Goal: Complete application form

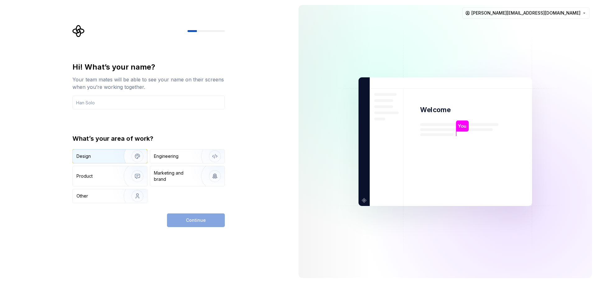
click at [97, 152] on div "Design" at bounding box center [110, 157] width 74 height 14
click at [200, 223] on div "Continue" at bounding box center [196, 221] width 58 height 14
click at [195, 217] on div "Continue" at bounding box center [196, 221] width 58 height 14
click at [139, 155] on img "button" at bounding box center [133, 157] width 40 height 42
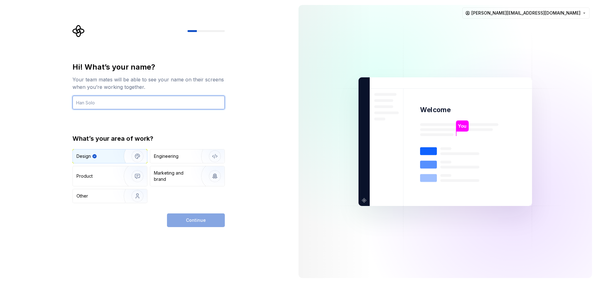
click at [111, 104] on input "text" at bounding box center [148, 103] width 152 height 14
type input "Line49"
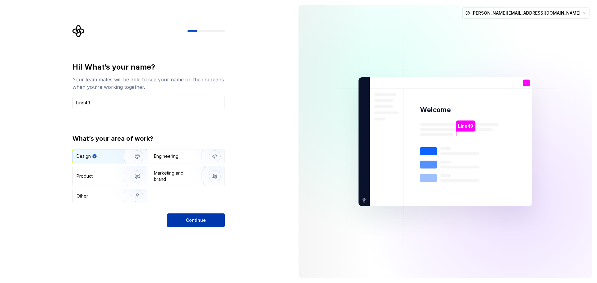
click at [198, 217] on span "Continue" at bounding box center [196, 220] width 20 height 6
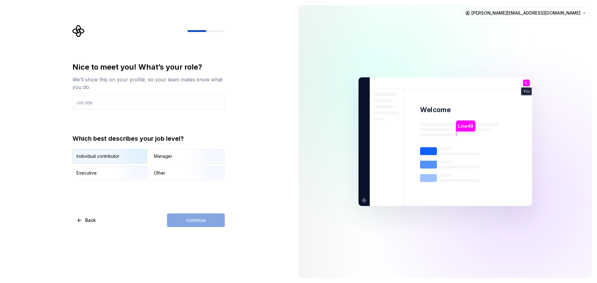
click at [88, 157] on div "Individual contributor" at bounding box center [97, 156] width 43 height 6
click at [92, 100] on input "text" at bounding box center [148, 103] width 152 height 14
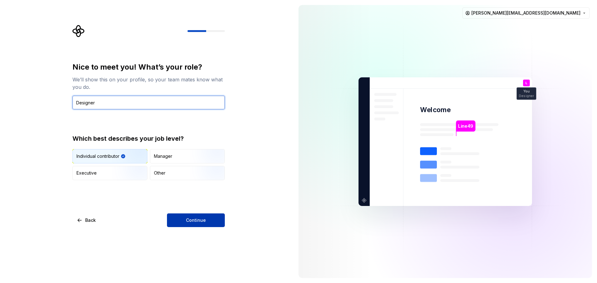
type input "Designer"
click at [197, 219] on span "Continue" at bounding box center [196, 220] width 20 height 6
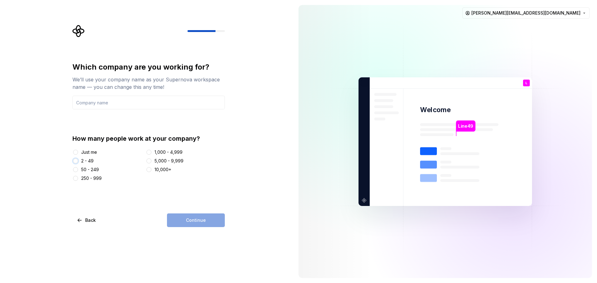
click at [76, 161] on button "2 - 49" at bounding box center [75, 161] width 5 height 5
drag, startPoint x: 86, startPoint y: 102, endPoint x: 118, endPoint y: 111, distance: 33.6
click at [87, 102] on input "text" at bounding box center [148, 103] width 152 height 14
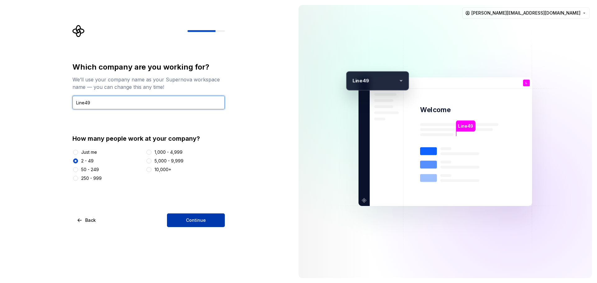
type input "Line49"
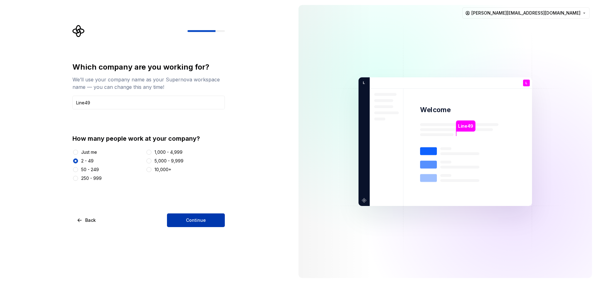
click at [201, 221] on span "Continue" at bounding box center [196, 220] width 20 height 6
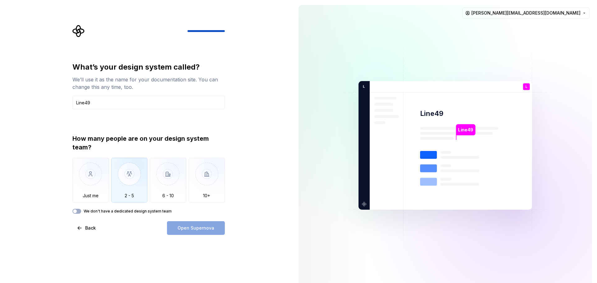
type input "Line49"
click at [126, 168] on img "button" at bounding box center [129, 179] width 36 height 42
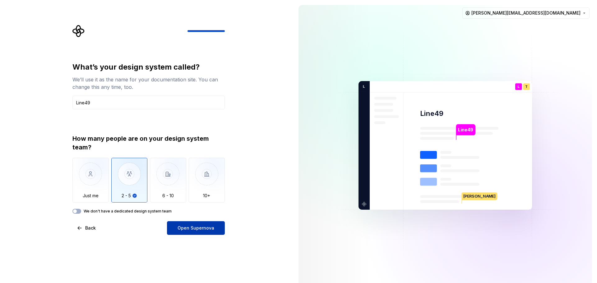
click at [199, 228] on span "Open Supernova" at bounding box center [195, 228] width 37 height 6
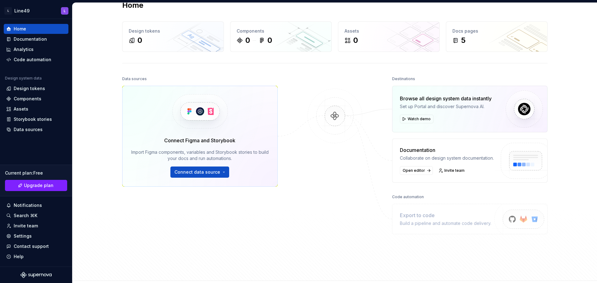
scroll to position [10, 0]
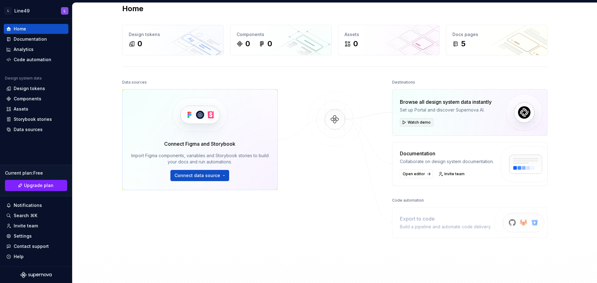
click at [420, 120] on span "Watch demo" at bounding box center [419, 122] width 23 height 5
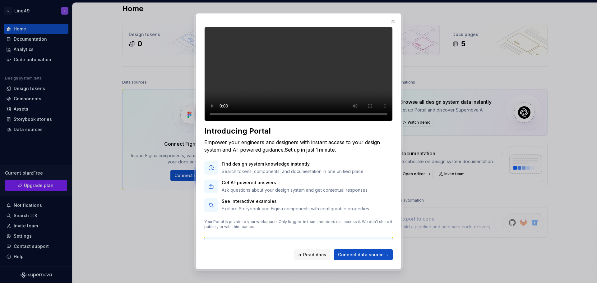
click at [393, 21] on button "button" at bounding box center [393, 21] width 9 height 9
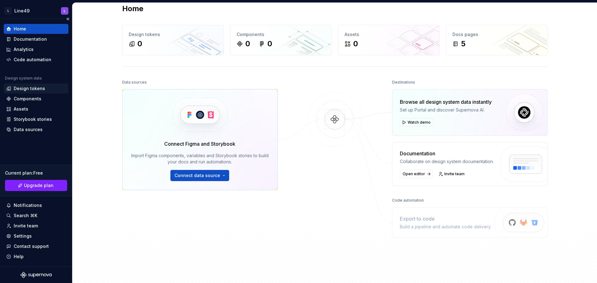
click at [27, 86] on div "Design tokens" at bounding box center [29, 88] width 31 height 6
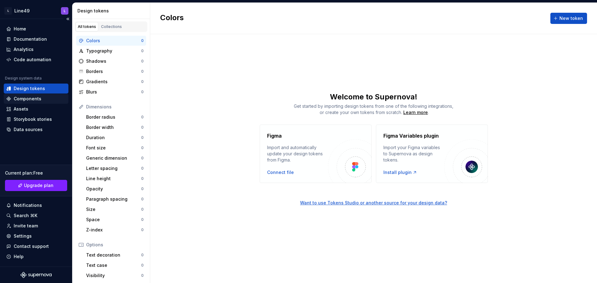
click at [28, 99] on div "Components" at bounding box center [28, 99] width 28 height 6
click at [34, 99] on div "Components" at bounding box center [28, 99] width 28 height 6
click at [20, 108] on div "Assets" at bounding box center [21, 109] width 15 height 6
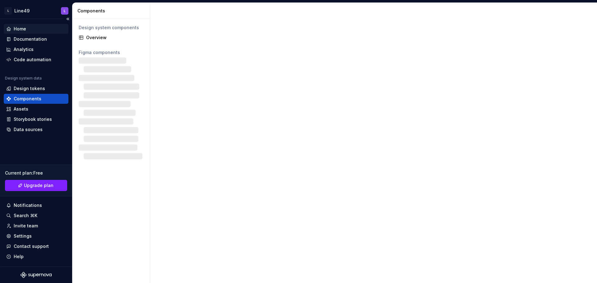
click at [18, 28] on div "Home" at bounding box center [20, 29] width 12 height 6
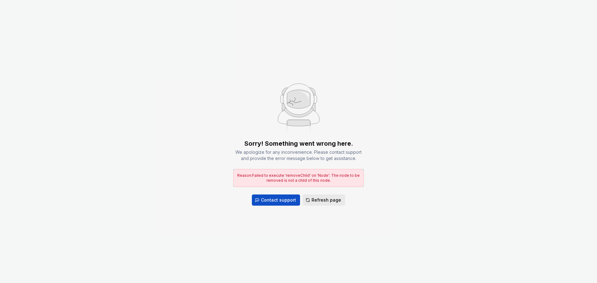
click at [321, 200] on span "Refresh page" at bounding box center [326, 200] width 30 height 6
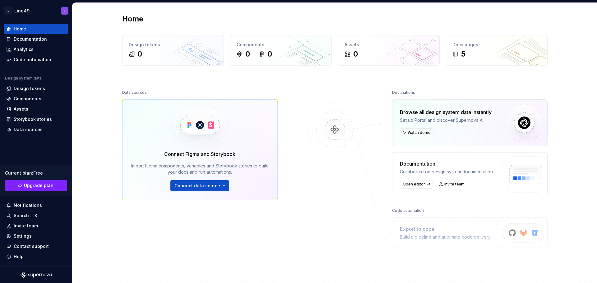
click at [555, 25] on div "Home Design tokens 0 Components 0 0 Assets 0 Docs pages 5 Data sources Connect …" at bounding box center [335, 149] width 448 height 292
